Goal: Use online tool/utility: Utilize a website feature to perform a specific function

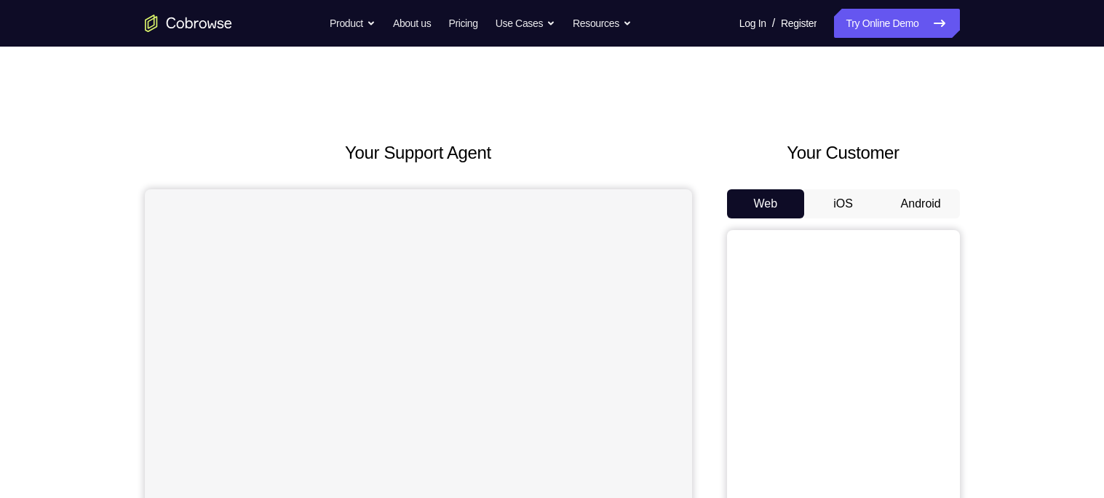
click at [933, 197] on button "Android" at bounding box center [921, 203] width 78 height 29
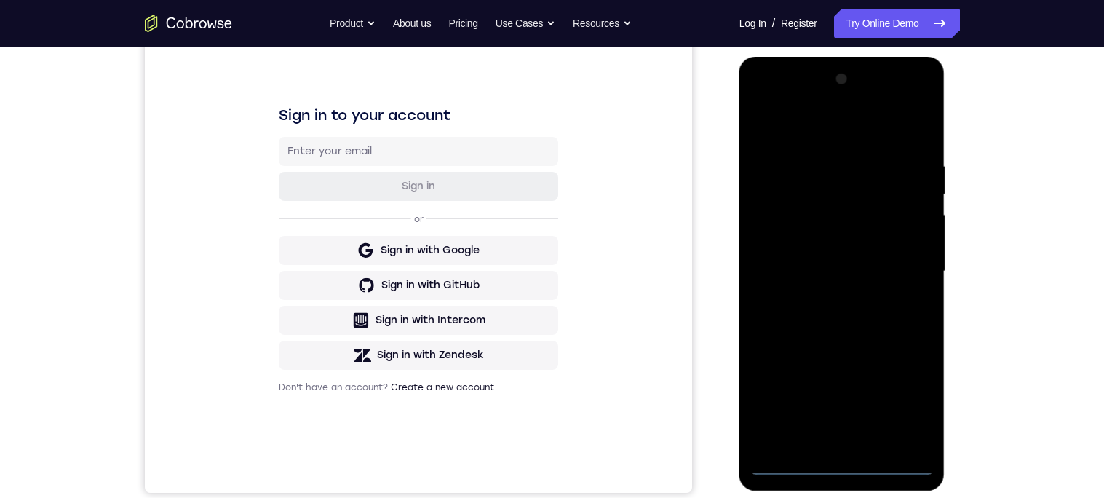
scroll to position [247, 0]
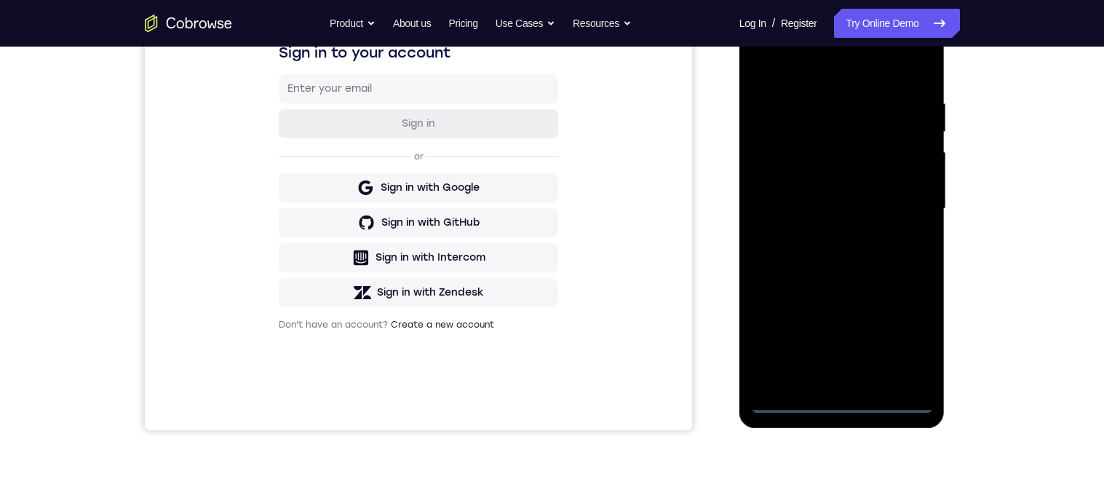
click at [841, 397] on div at bounding box center [841, 208] width 183 height 407
click at [915, 327] on div at bounding box center [841, 208] width 183 height 407
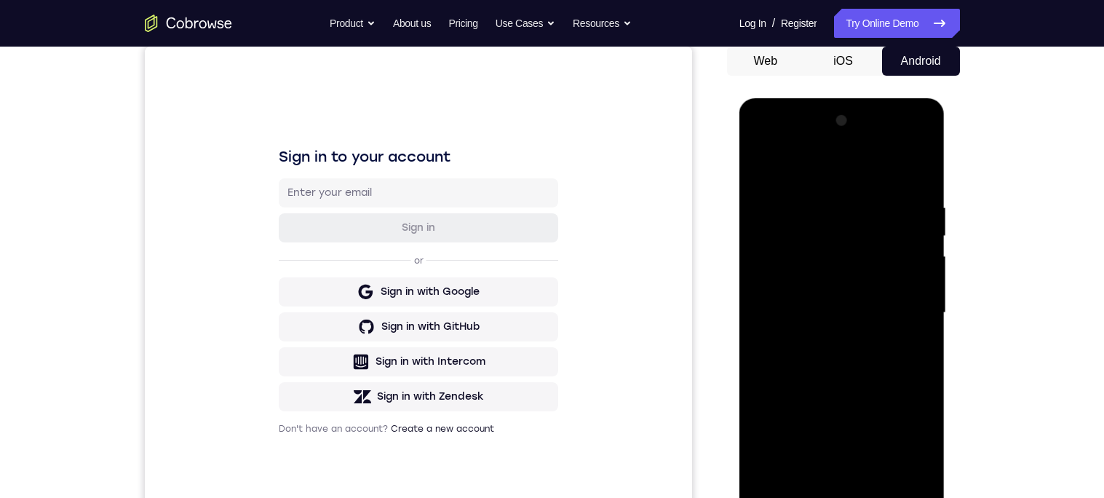
click at [827, 175] on div at bounding box center [841, 312] width 183 height 407
click at [894, 313] on div at bounding box center [841, 312] width 183 height 407
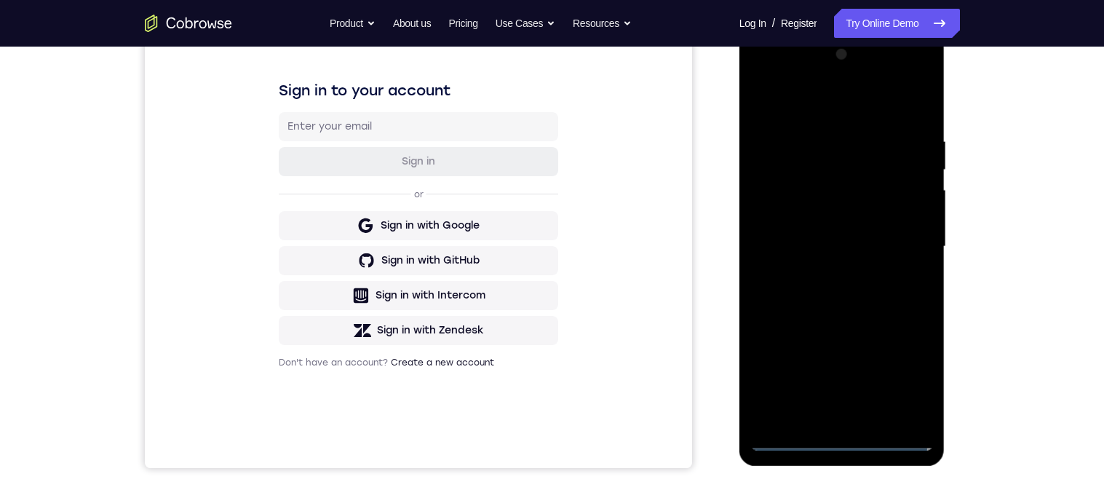
scroll to position [217, 0]
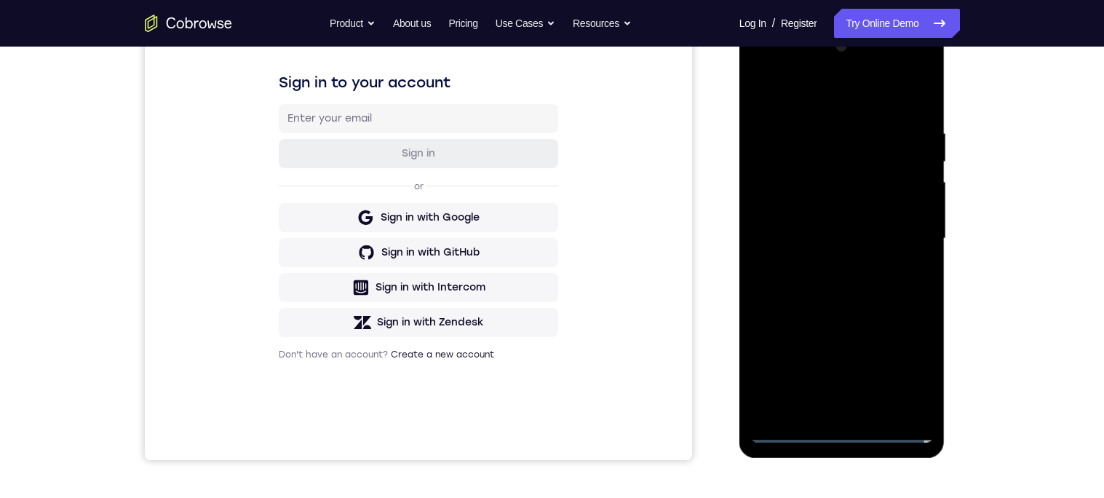
click at [824, 409] on div at bounding box center [841, 238] width 183 height 407
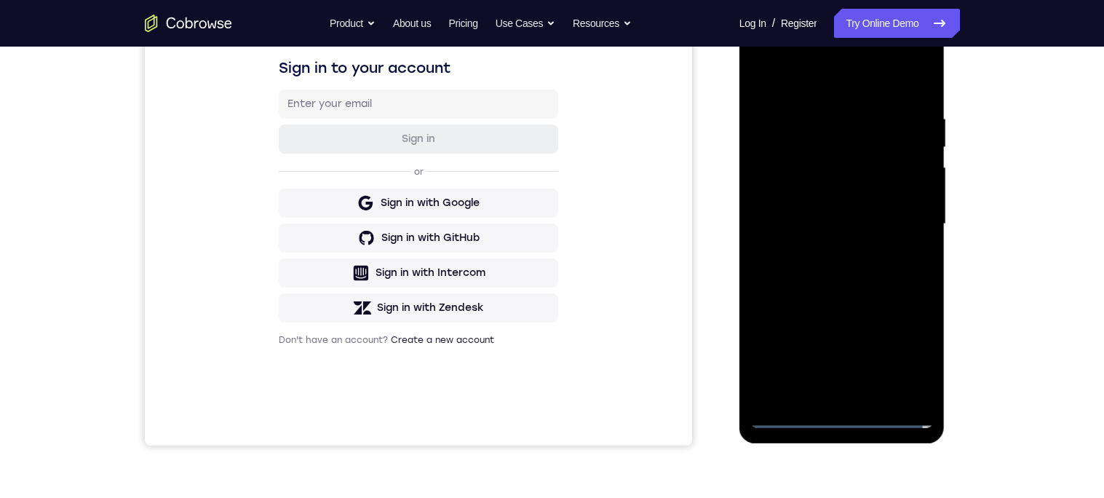
click at [896, 210] on div at bounding box center [841, 223] width 183 height 407
click at [849, 164] on div at bounding box center [841, 223] width 183 height 407
click at [842, 194] on div at bounding box center [841, 223] width 183 height 407
click at [871, 226] on div at bounding box center [841, 223] width 183 height 407
click at [803, 279] on div at bounding box center [841, 223] width 183 height 407
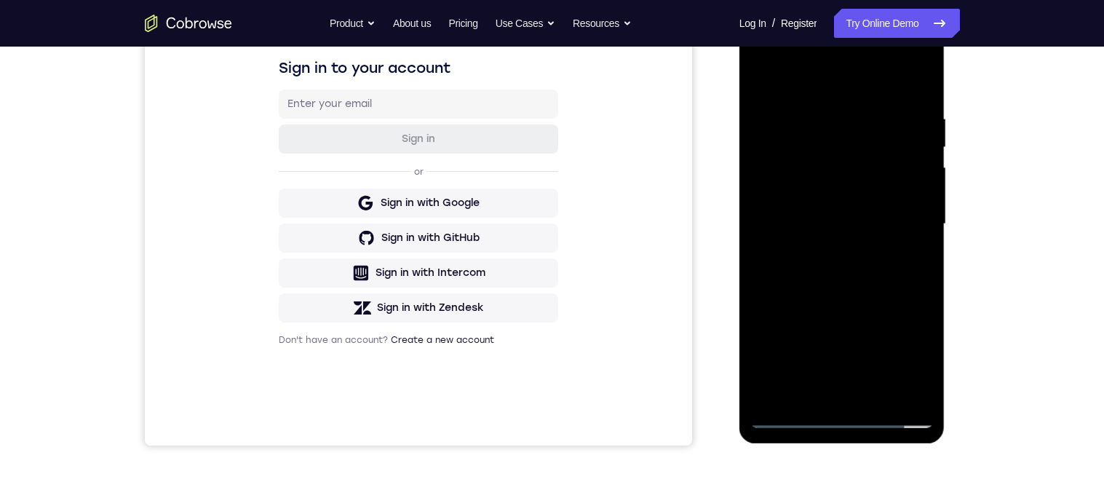
click at [808, 260] on div at bounding box center [841, 223] width 183 height 407
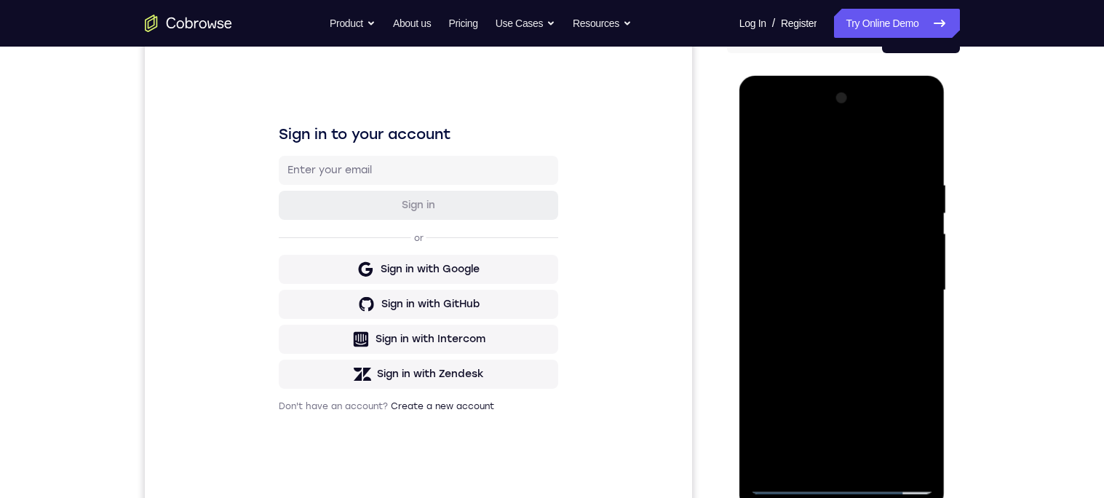
scroll to position [167, 0]
click at [888, 348] on div at bounding box center [841, 288] width 183 height 407
click at [813, 178] on div at bounding box center [841, 288] width 183 height 407
click at [912, 201] on div at bounding box center [841, 288] width 183 height 407
click at [909, 191] on div at bounding box center [841, 288] width 183 height 407
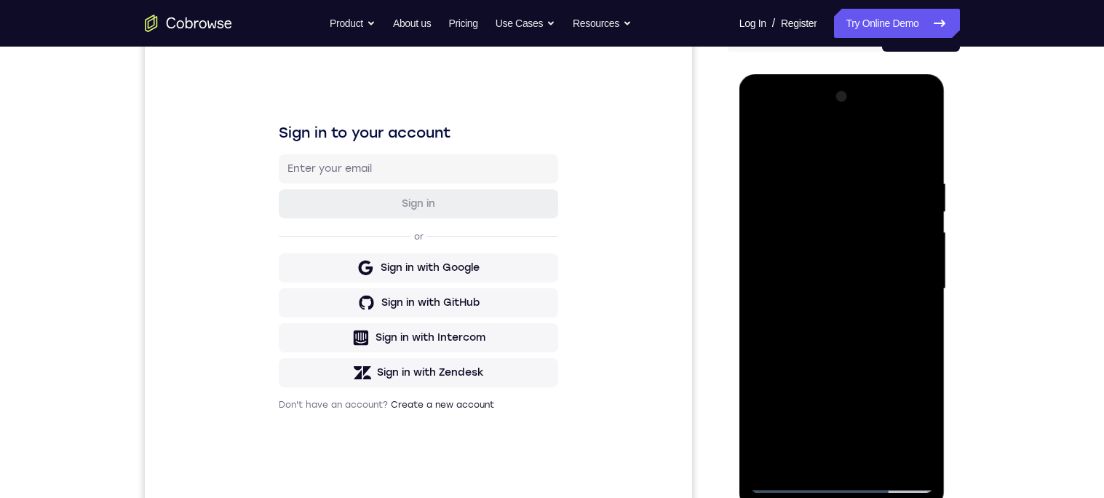
click at [909, 194] on div at bounding box center [841, 288] width 183 height 407
click at [892, 225] on div at bounding box center [841, 288] width 183 height 407
click at [902, 210] on div at bounding box center [841, 288] width 183 height 407
click at [909, 208] on div at bounding box center [841, 288] width 183 height 407
click at [912, 194] on div at bounding box center [841, 288] width 183 height 407
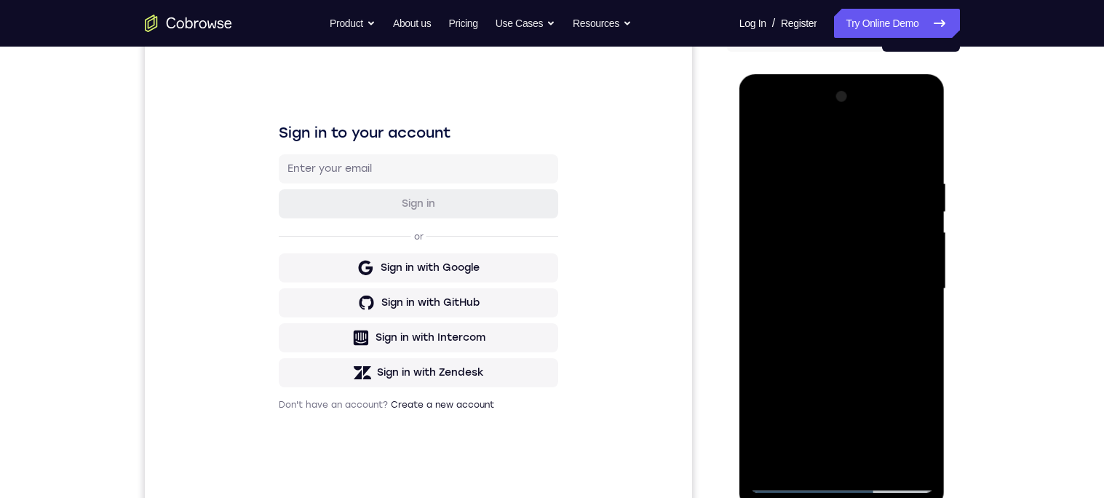
click at [904, 206] on div at bounding box center [841, 288] width 183 height 407
click at [923, 187] on div at bounding box center [841, 288] width 183 height 407
click at [914, 196] on div at bounding box center [841, 288] width 183 height 407
click at [904, 203] on div at bounding box center [841, 288] width 183 height 407
click at [916, 186] on div at bounding box center [841, 288] width 183 height 407
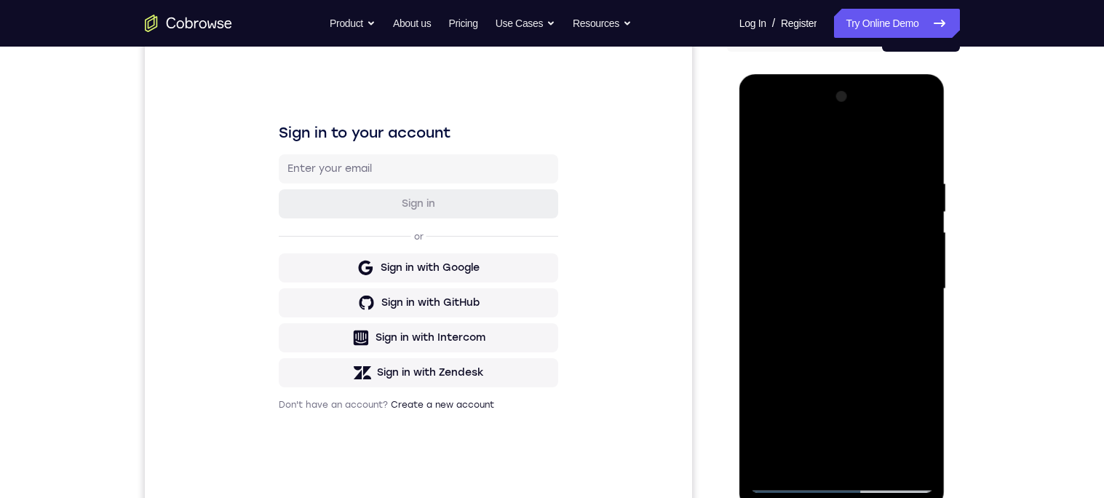
click at [916, 189] on div at bounding box center [841, 288] width 183 height 407
click at [915, 191] on div at bounding box center [841, 288] width 183 height 407
click at [909, 187] on div at bounding box center [841, 288] width 183 height 407
click at [917, 148] on div at bounding box center [841, 288] width 183 height 407
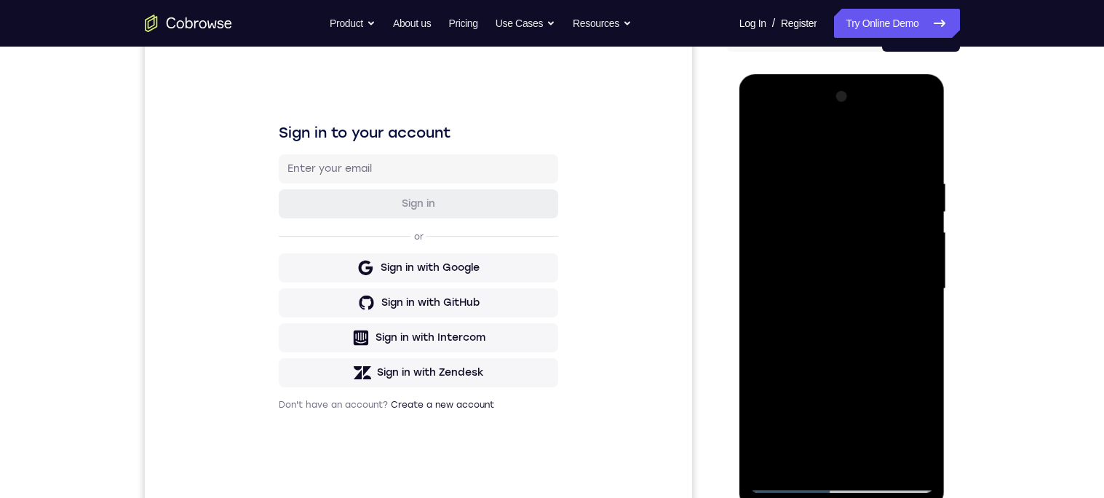
click at [924, 330] on div at bounding box center [841, 288] width 183 height 407
click at [922, 332] on div at bounding box center [841, 288] width 183 height 407
click at [921, 290] on div at bounding box center [841, 288] width 183 height 407
click at [919, 286] on div at bounding box center [841, 288] width 183 height 407
click at [922, 291] on div at bounding box center [841, 288] width 183 height 407
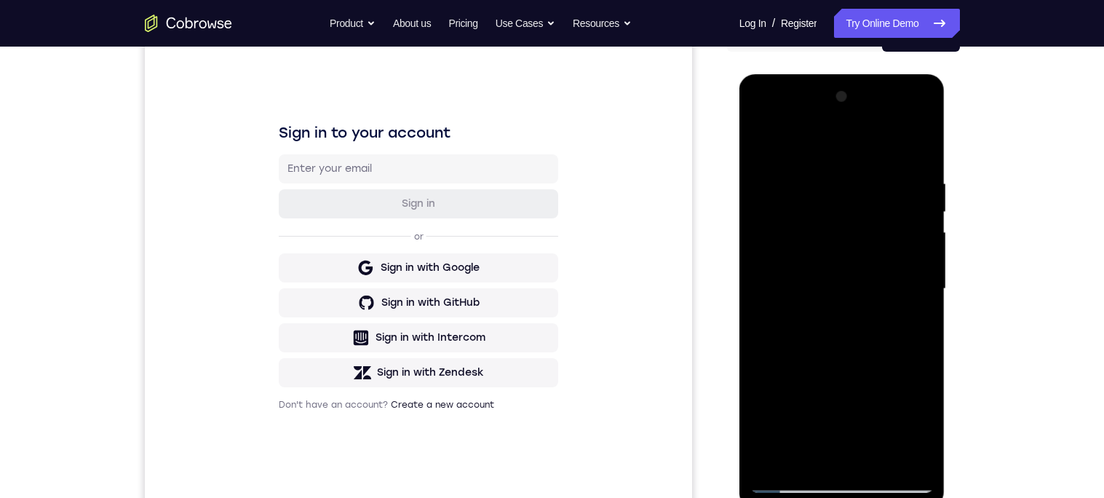
click at [920, 295] on div at bounding box center [841, 288] width 183 height 407
click at [917, 287] on div at bounding box center [841, 288] width 183 height 407
click at [917, 296] on div at bounding box center [841, 288] width 183 height 407
click at [919, 296] on div at bounding box center [841, 288] width 183 height 407
click at [921, 289] on div at bounding box center [841, 288] width 183 height 407
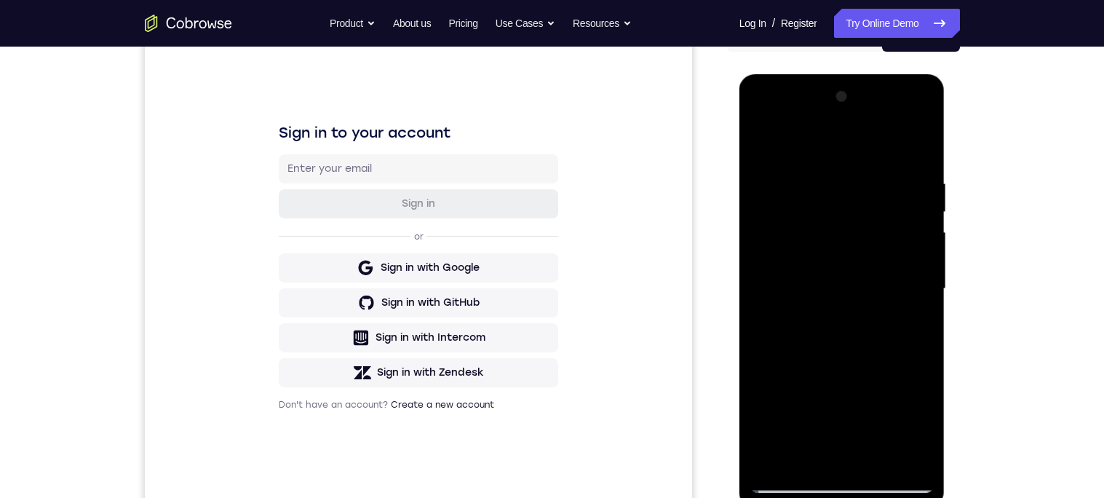
click at [917, 291] on div at bounding box center [841, 288] width 183 height 407
click at [916, 291] on div at bounding box center [841, 288] width 183 height 407
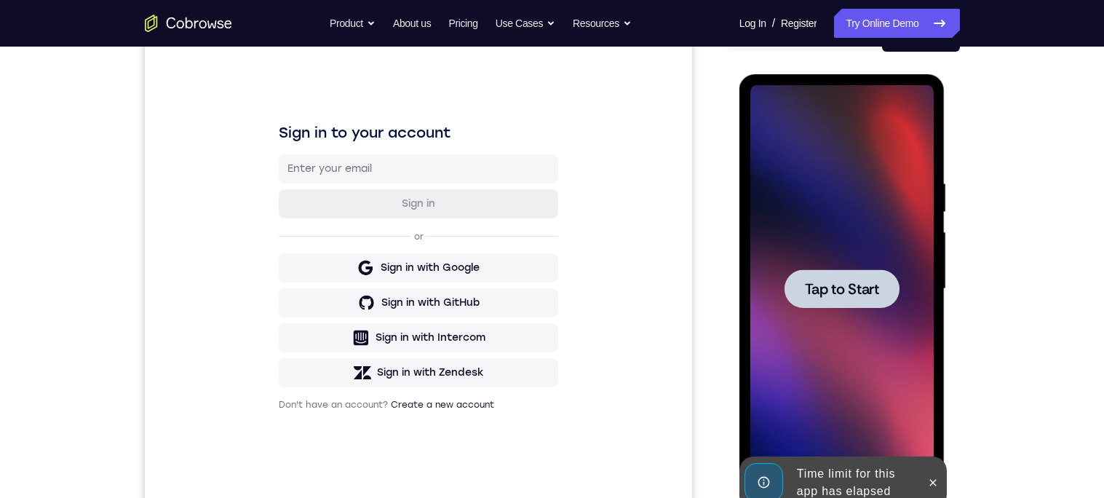
scroll to position [293, 0]
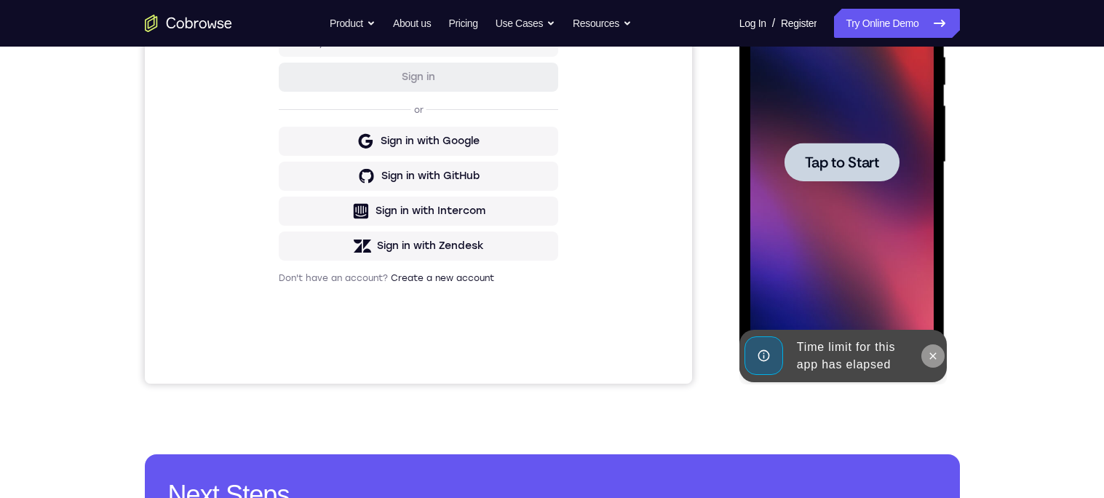
click at [933, 354] on icon at bounding box center [933, 355] width 7 height 7
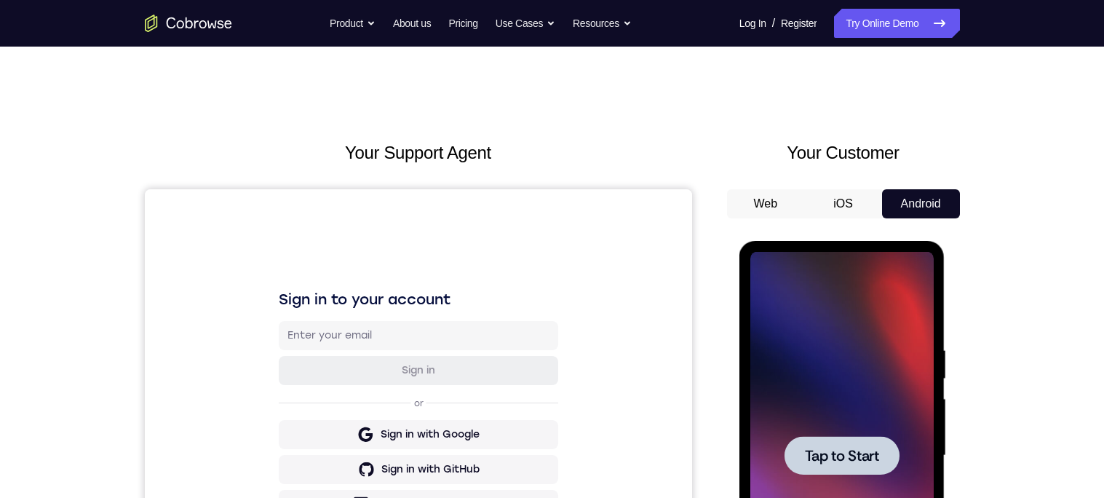
scroll to position [236, 0]
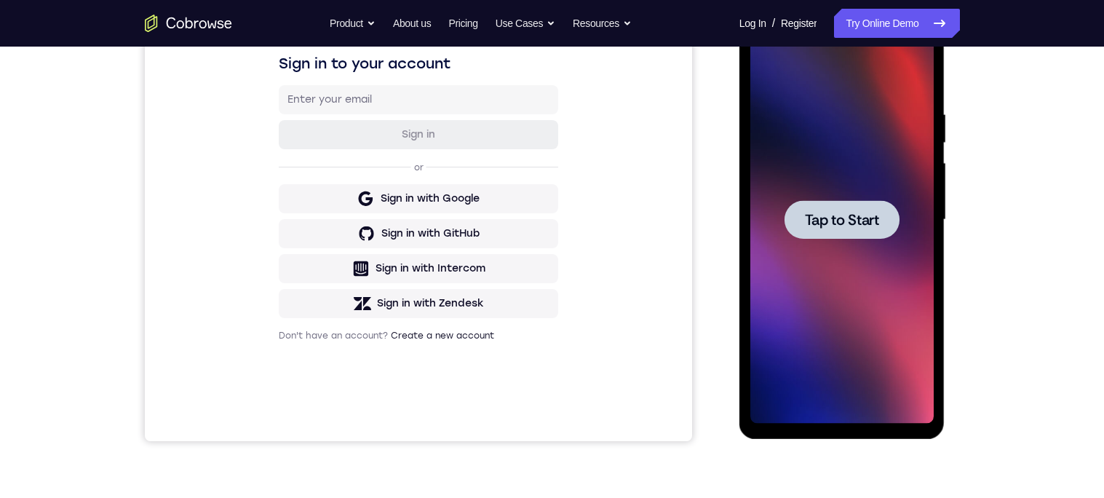
click at [837, 226] on span "Tap to Start" at bounding box center [842, 219] width 74 height 15
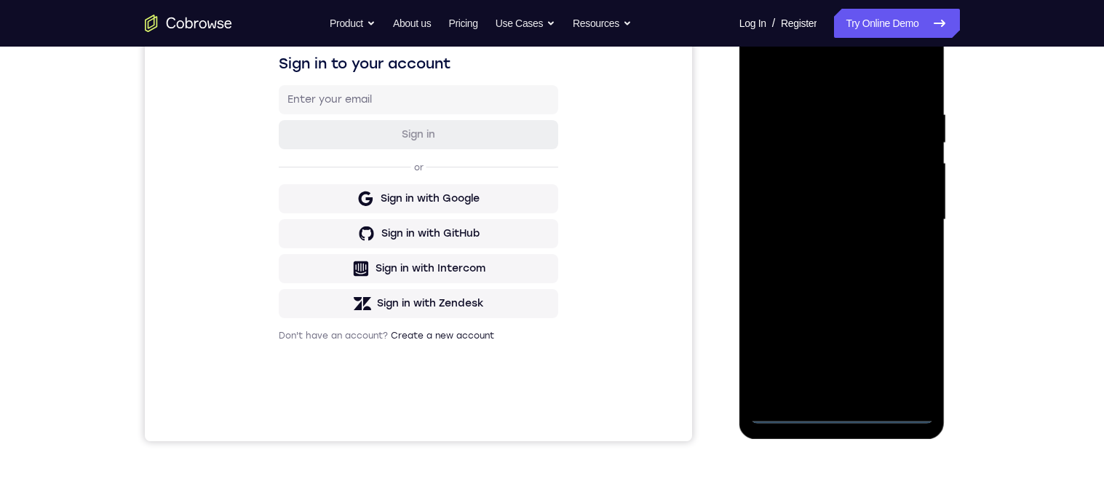
click at [837, 409] on div at bounding box center [841, 219] width 183 height 407
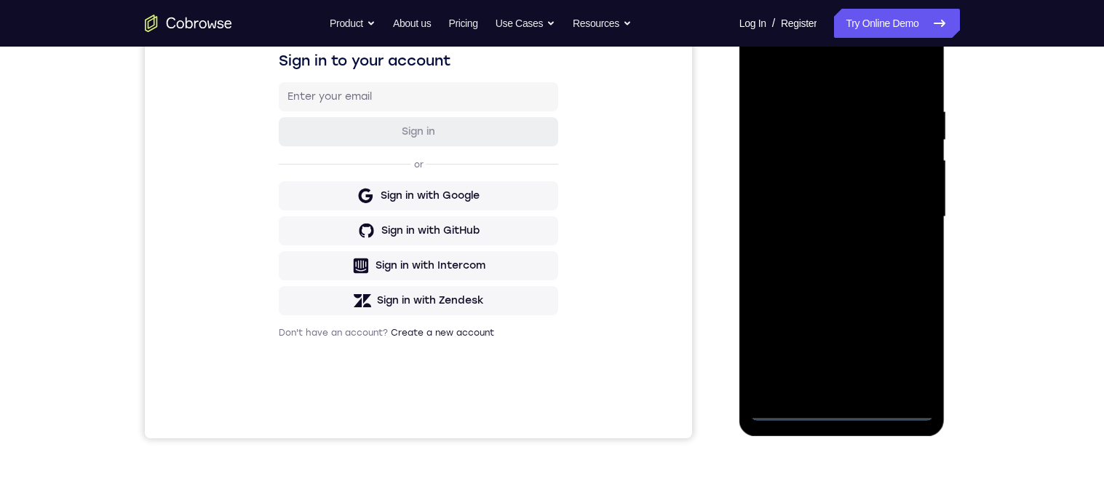
click at [915, 343] on div at bounding box center [841, 216] width 183 height 407
click at [805, 69] on div at bounding box center [841, 216] width 183 height 407
click at [901, 209] on div at bounding box center [841, 216] width 183 height 407
click at [821, 388] on div at bounding box center [841, 216] width 183 height 407
click at [882, 197] on div at bounding box center [841, 216] width 183 height 407
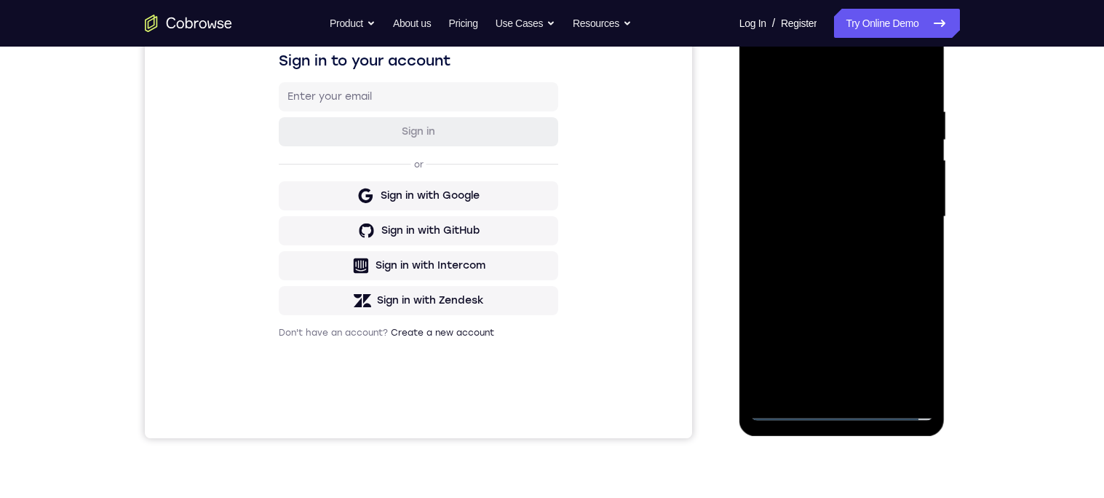
click at [849, 186] on div at bounding box center [841, 216] width 183 height 407
click at [868, 220] on div at bounding box center [841, 216] width 183 height 407
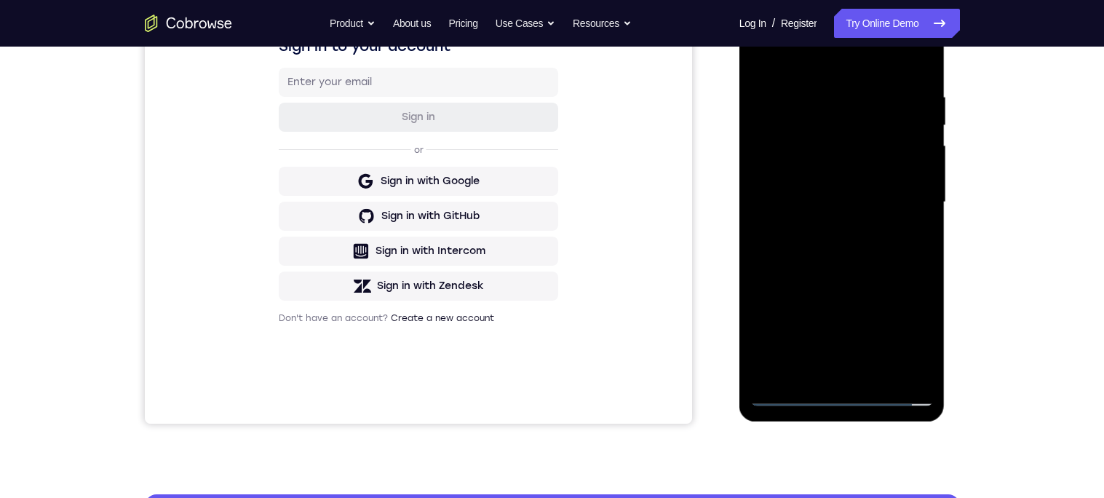
click at [820, 249] on div at bounding box center [841, 202] width 183 height 407
click at [907, 370] on div at bounding box center [841, 202] width 183 height 407
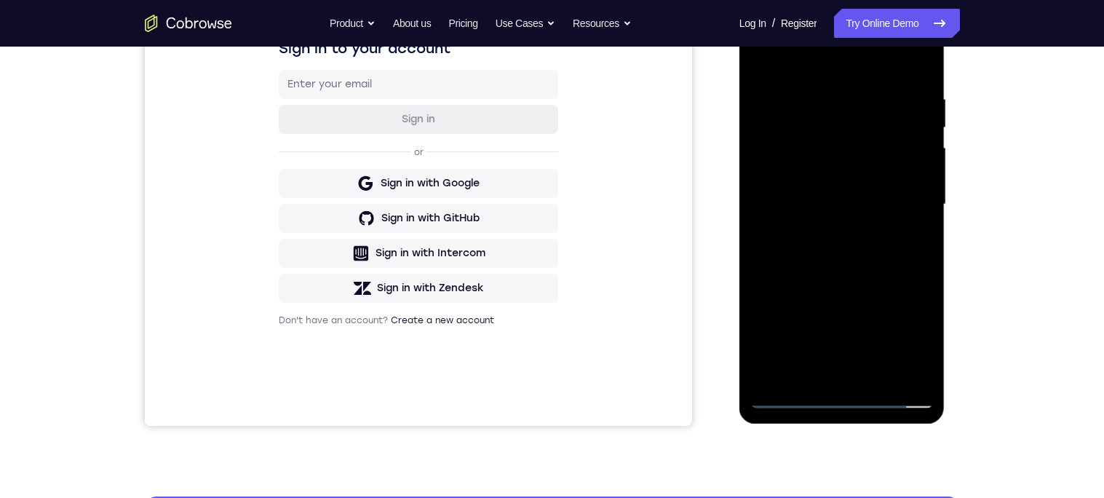
click at [887, 255] on div at bounding box center [841, 204] width 183 height 407
click at [906, 381] on div at bounding box center [841, 204] width 183 height 407
click at [821, 295] on div at bounding box center [841, 204] width 183 height 407
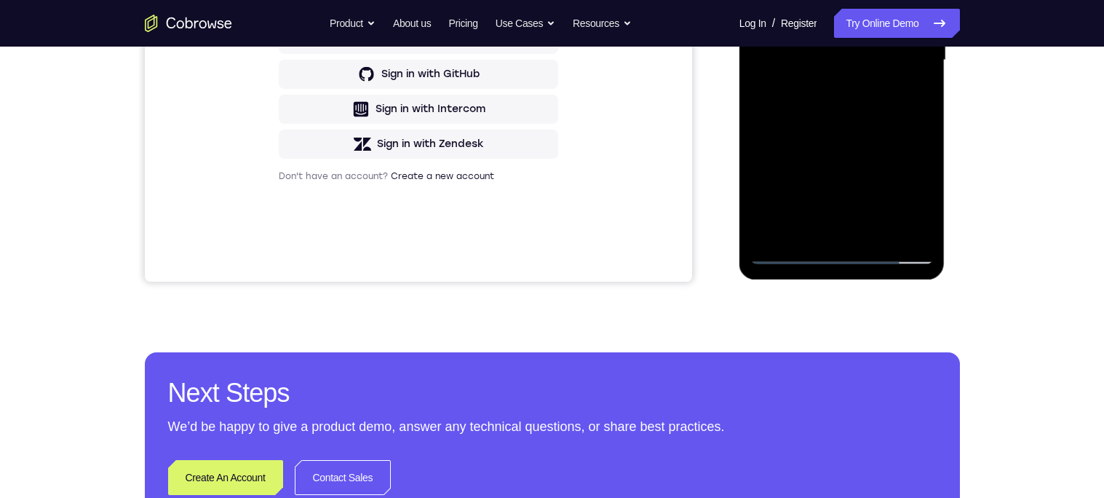
click at [907, 144] on div at bounding box center [841, 60] width 183 height 407
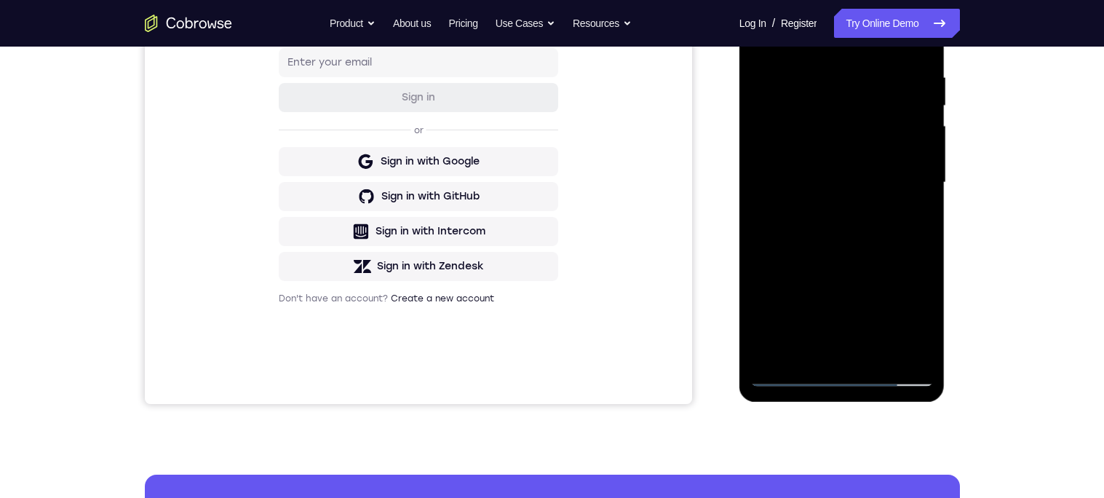
click at [867, 271] on div at bounding box center [841, 182] width 183 height 407
click at [780, 266] on div at bounding box center [841, 182] width 183 height 407
click at [838, 355] on div at bounding box center [841, 182] width 183 height 407
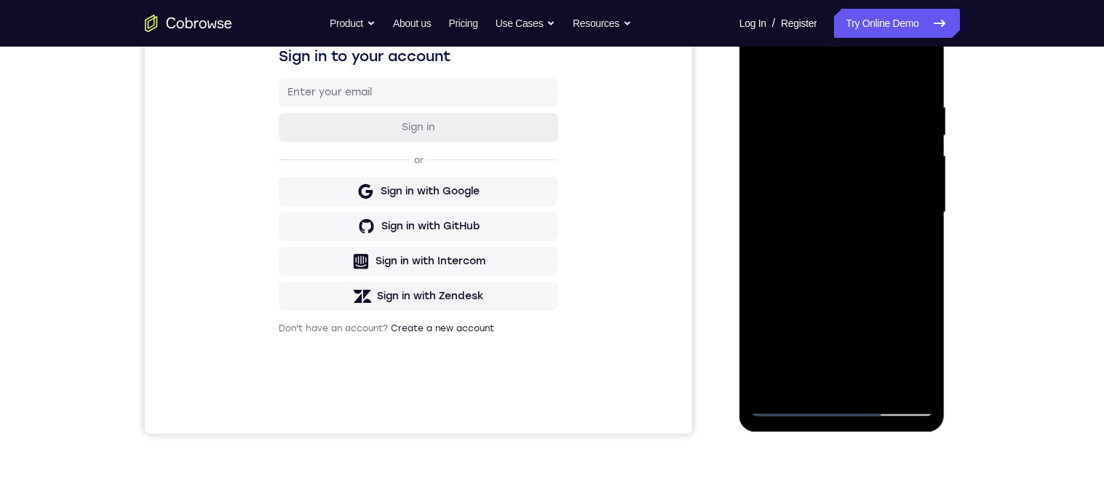
scroll to position [244, 0]
click at [773, 386] on div at bounding box center [841, 211] width 183 height 407
click at [772, 386] on div at bounding box center [841, 211] width 183 height 407
click at [846, 382] on div at bounding box center [841, 211] width 183 height 407
